Goal: Transaction & Acquisition: Subscribe to service/newsletter

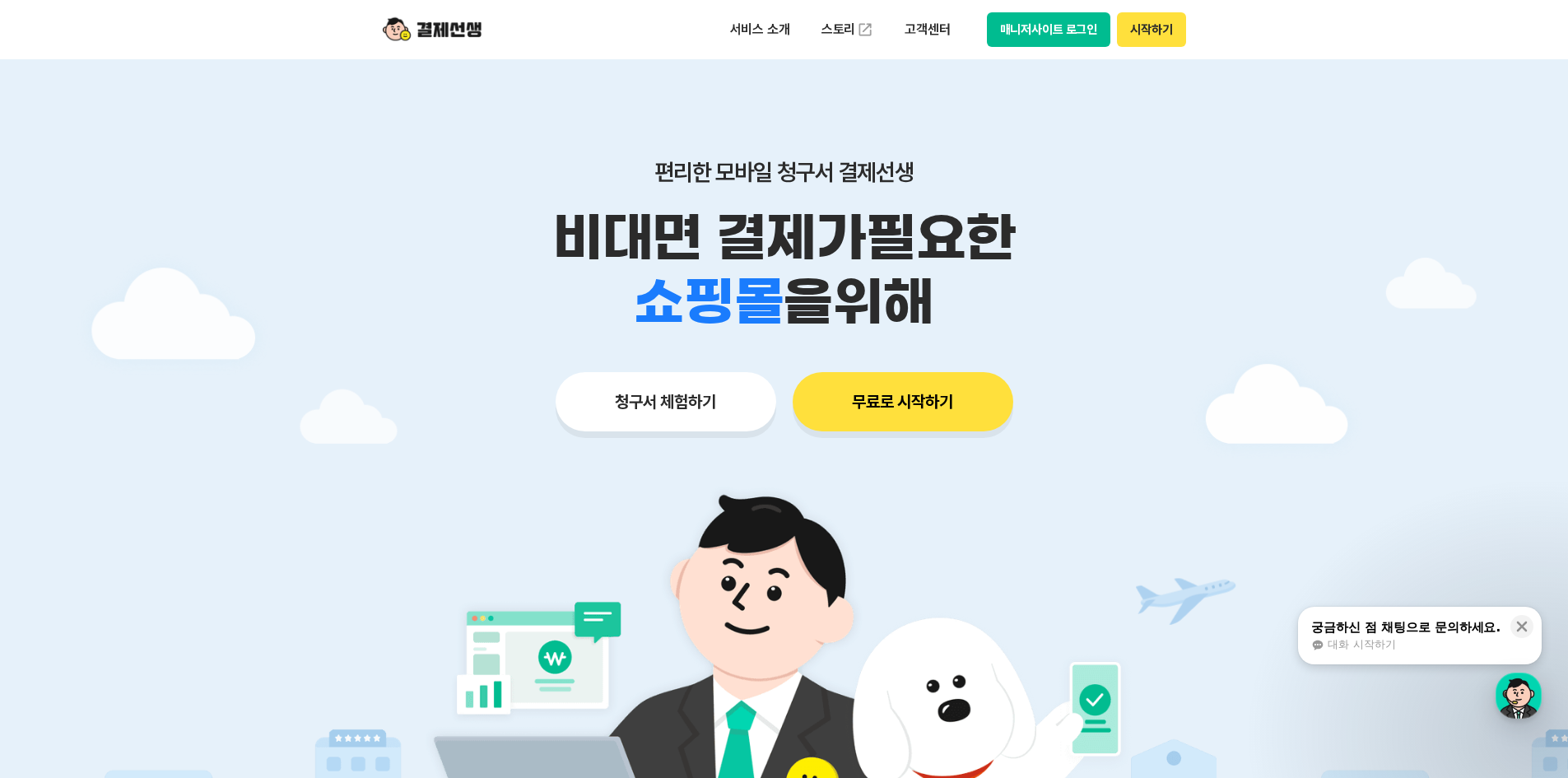
drag, startPoint x: 668, startPoint y: 159, endPoint x: 1007, endPoint y: 328, distance: 378.8
click at [1007, 328] on div "편리한 모바일 청구서 결제선생 비대면 결제가 필요한 학원 공부방 호텔 쇼핑몰 병원 배달 보험사 항공사 골프장 을 위해" at bounding box center [784, 245] width 842 height 176
click at [1007, 328] on div "학원 공부방 호텔 쇼핑몰 병원 배달 보험사 항공사 골프장 을 위해" at bounding box center [784, 302] width 842 height 64
drag, startPoint x: 976, startPoint y: 313, endPoint x: 548, endPoint y: 164, distance: 453.2
click at [548, 164] on div "편리한 모바일 청구서 결제선생 비대면 결제가 필요한 학원 공부방 호텔 쇼핑몰 병원 배달 보험사 항공사 골프장 을 위해" at bounding box center [784, 245] width 842 height 176
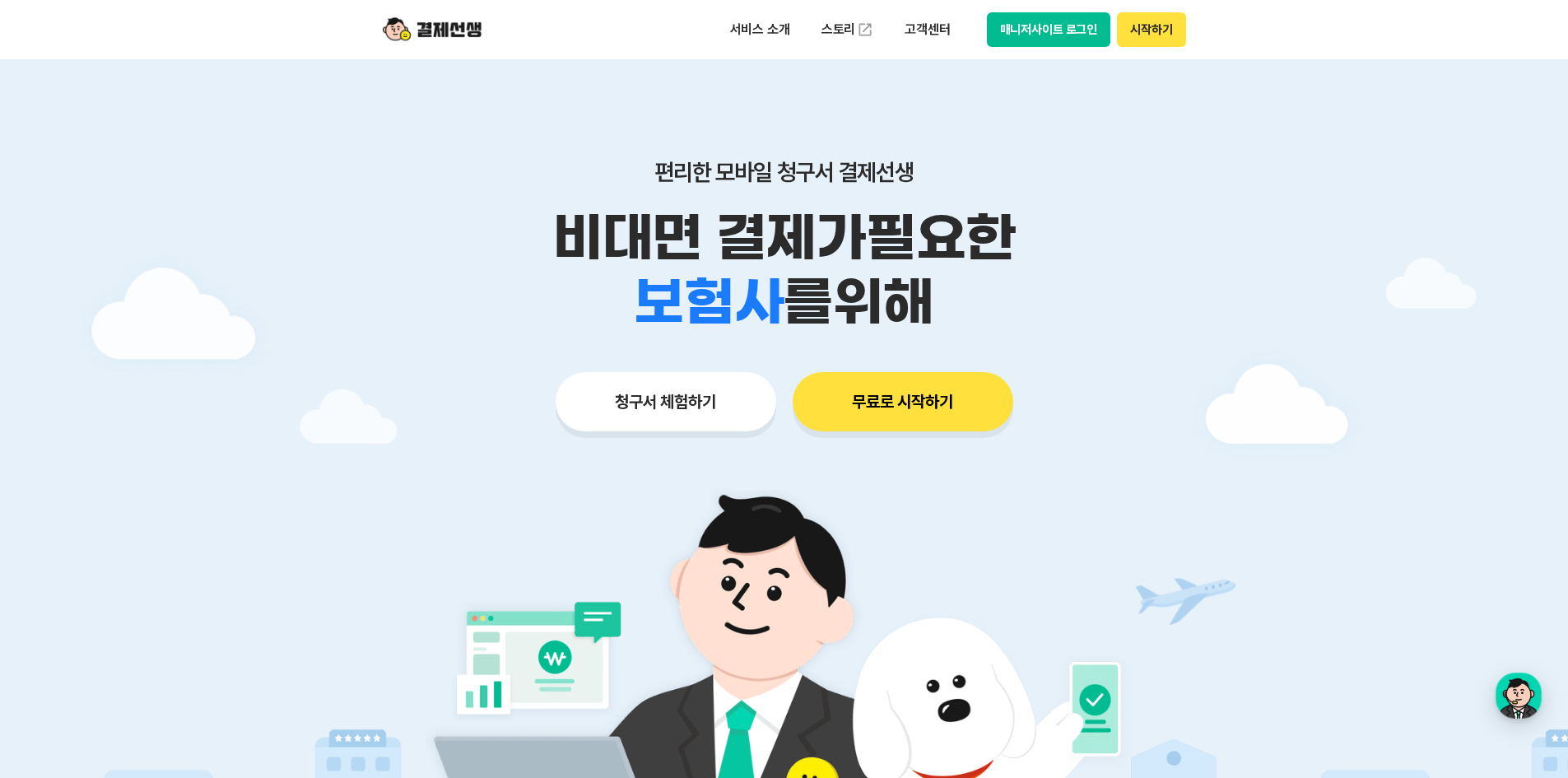
click at [646, 396] on button "청구서 체험하기" at bounding box center [665, 401] width 221 height 59
click at [897, 396] on button "무료로 시작하기" at bounding box center [903, 401] width 221 height 59
drag, startPoint x: 1107, startPoint y: 49, endPoint x: 1041, endPoint y: 29, distance: 69.0
click at [1065, 36] on div "서비스 소개 스토리 고객센터 매니저사이트 로그인 시작하기" at bounding box center [784, 29] width 842 height 59
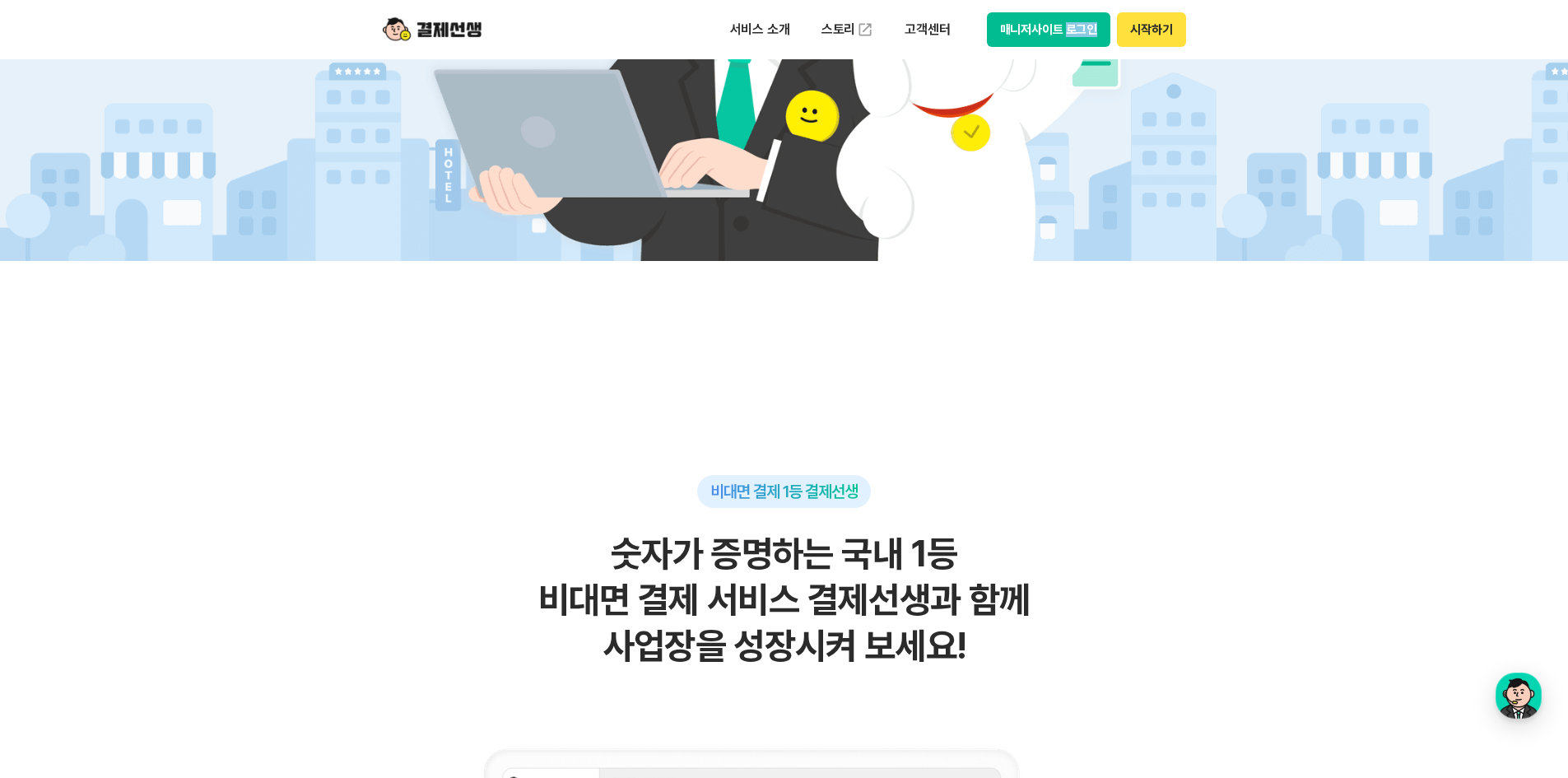
scroll to position [658, 0]
